Goal: Information Seeking & Learning: Learn about a topic

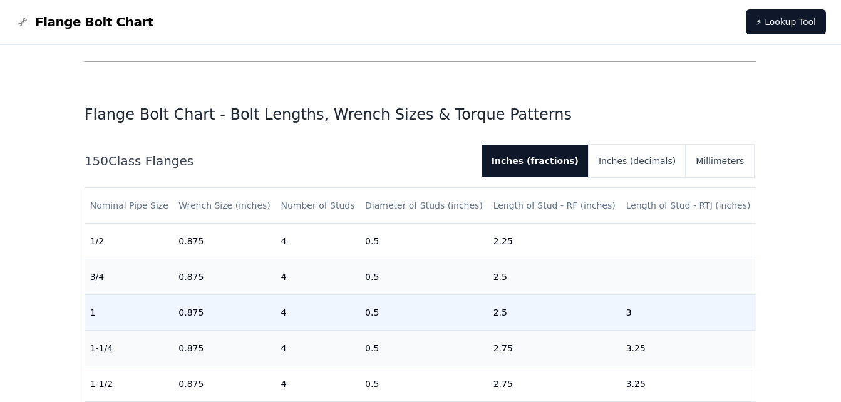
scroll to position [313, 0]
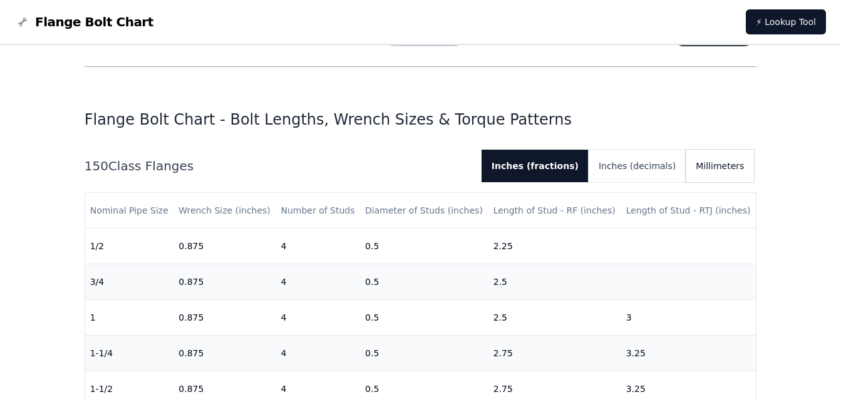
click at [729, 171] on button "Millimeters" at bounding box center [720, 166] width 68 height 33
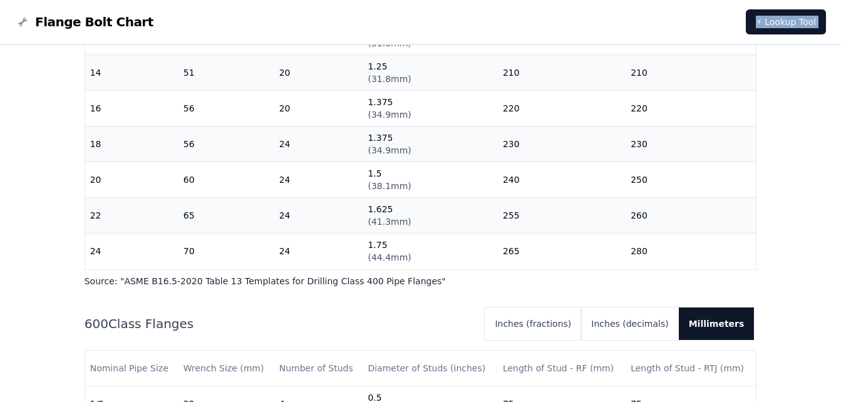
scroll to position [0, 0]
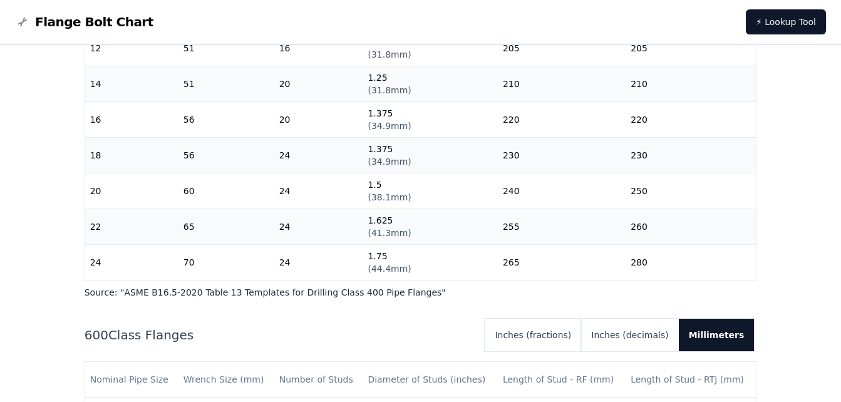
drag, startPoint x: 83, startPoint y: 295, endPoint x: 729, endPoint y: 271, distance: 646.3
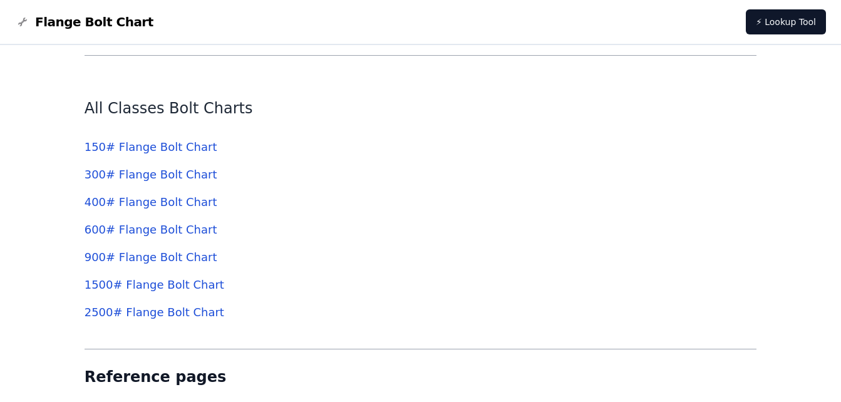
click at [121, 146] on link "150 # Flange Bolt Chart" at bounding box center [151, 146] width 133 height 13
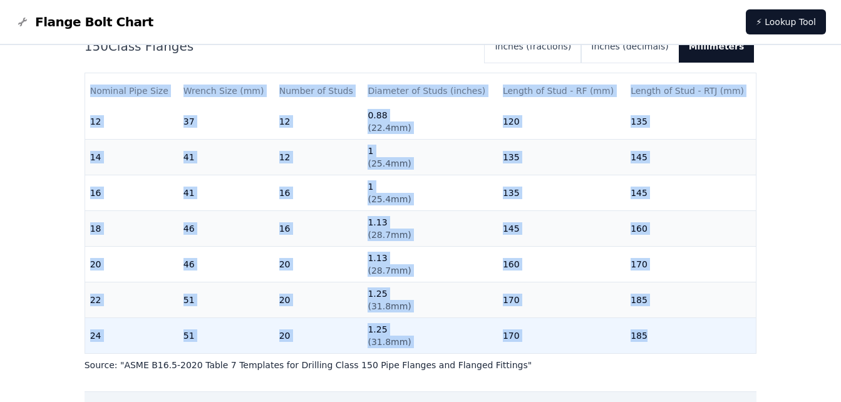
drag, startPoint x: 68, startPoint y: 71, endPoint x: 732, endPoint y: 339, distance: 716.1
click at [732, 339] on div "# 150 Flange Bolt Chart Warning: For reference only Bolt lengths are sourced fr…" at bounding box center [420, 280] width 841 height 796
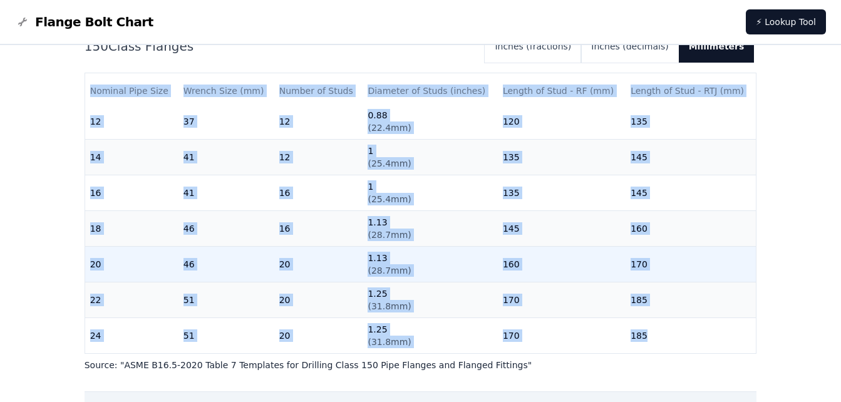
drag, startPoint x: 732, startPoint y: 339, endPoint x: 636, endPoint y: 252, distance: 129.1
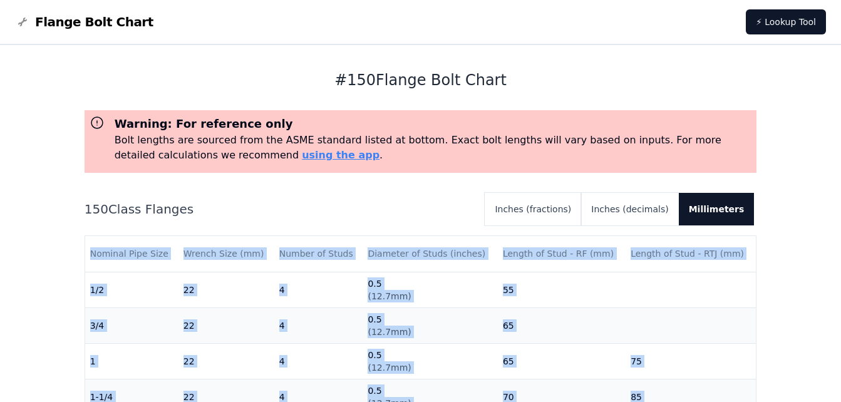
scroll to position [3634, 0]
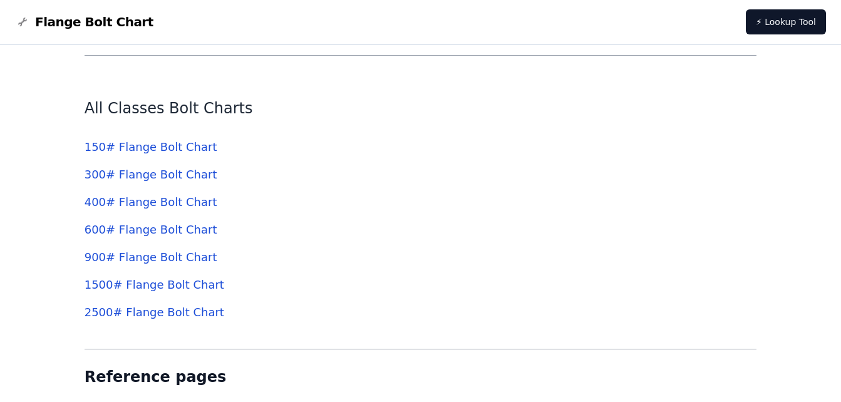
click at [136, 174] on link "300 # Flange Bolt Chart" at bounding box center [151, 174] width 133 height 13
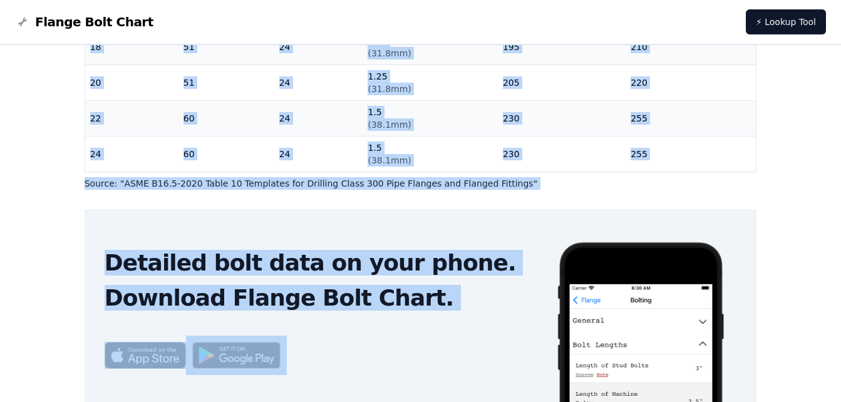
scroll to position [438, 0]
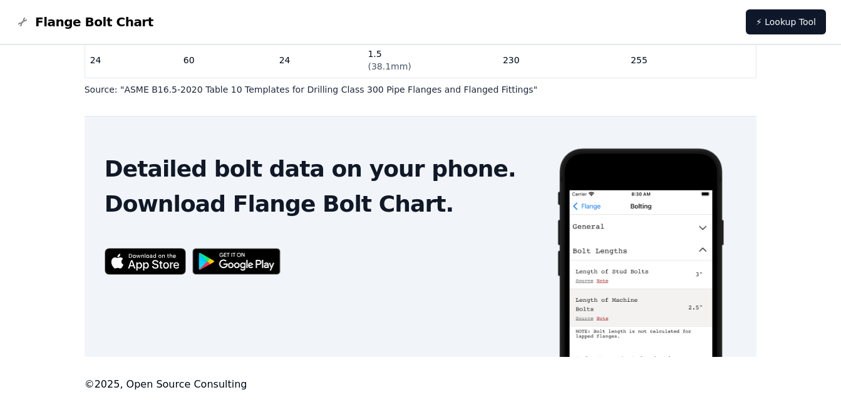
drag, startPoint x: 81, startPoint y: 117, endPoint x: 481, endPoint y: 76, distance: 402.3
click at [481, 76] on div "# 300 Flange Bolt Chart Warning: For reference only Bolt lengths are sourced fr…" at bounding box center [421, 5] width 702 height 796
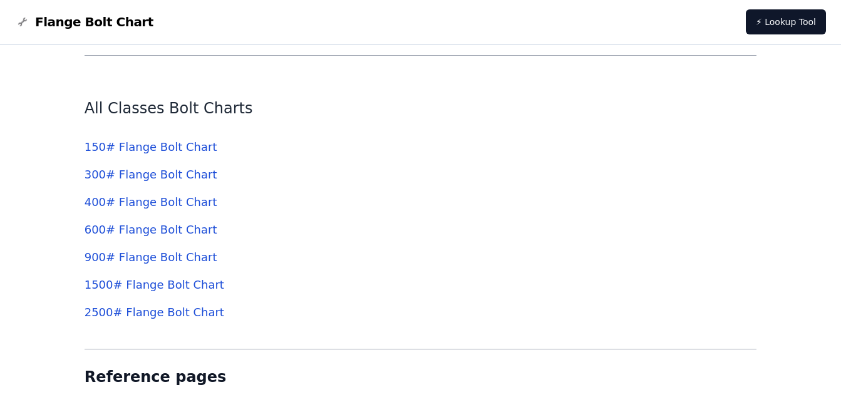
click at [143, 231] on link "600 # Flange Bolt Chart" at bounding box center [151, 229] width 133 height 13
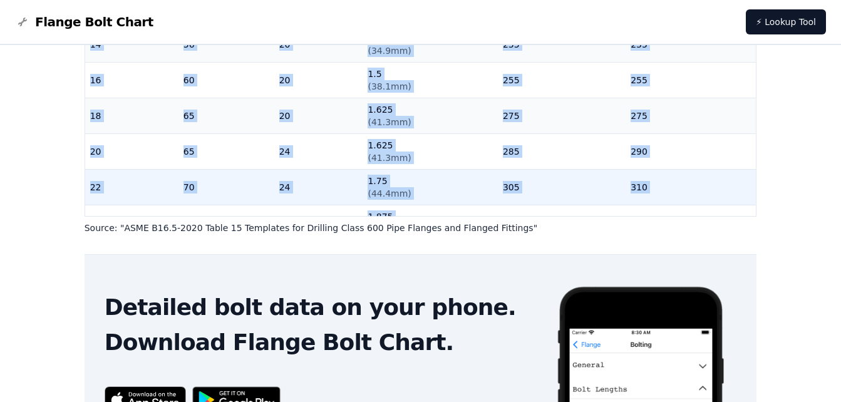
scroll to position [515, 0]
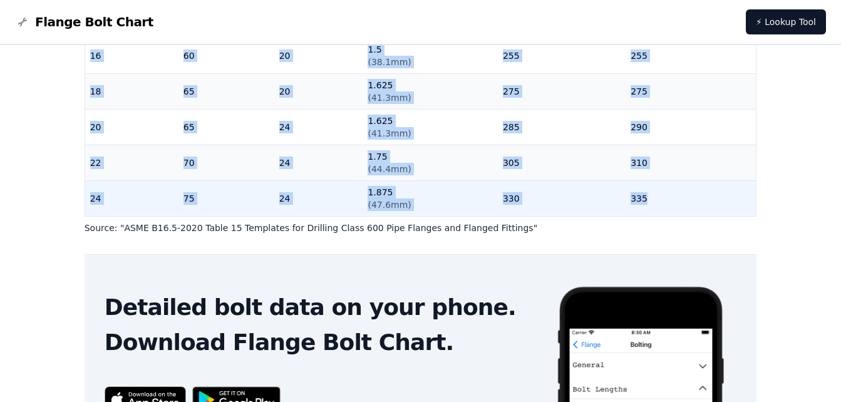
drag, startPoint x: 77, startPoint y: 138, endPoint x: 740, endPoint y: 199, distance: 666.2
click at [740, 199] on div "# 600 Flange Bolt Chart Warning: For reference only Bolt lengths are sourced fr…" at bounding box center [421, 143] width 702 height 796
copy div "600 Class Flanges Inches (fractions) Inches (decimals) Millimeters Nominal Pipe…"
